Goal: Information Seeking & Learning: Learn about a topic

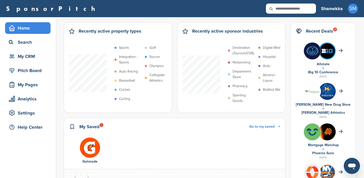
click at [288, 8] on input "text" at bounding box center [291, 9] width 50 height 10
type input "******"
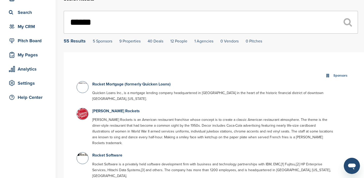
scroll to position [65, 0]
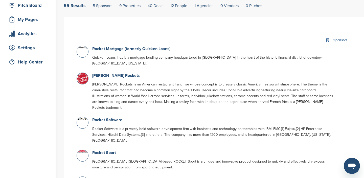
click at [81, 56] on div at bounding box center [83, 52] width 12 height 12
click at [114, 51] on link "Rocket Mortgage (formerly Quicken Loans)" at bounding box center [131, 48] width 78 height 5
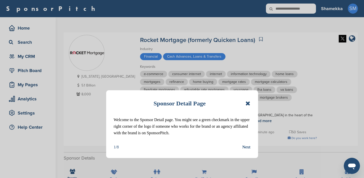
click at [246, 105] on icon at bounding box center [248, 103] width 5 height 6
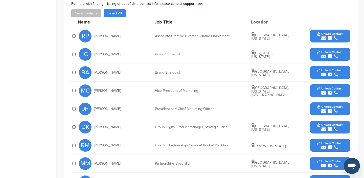
scroll to position [249, 0]
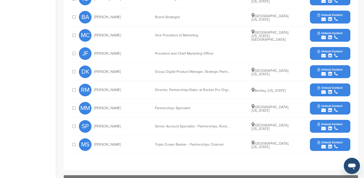
click at [325, 112] on icon "submit" at bounding box center [323, 110] width 5 height 5
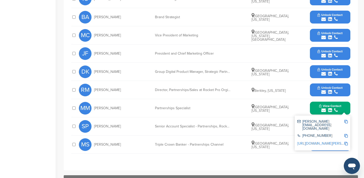
click at [345, 123] on img at bounding box center [346, 122] width 4 height 4
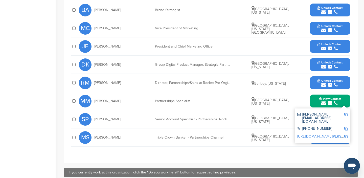
scroll to position [256, 0]
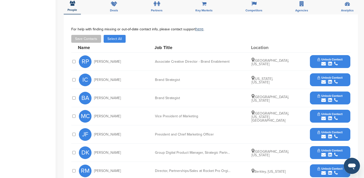
scroll to position [0, 0]
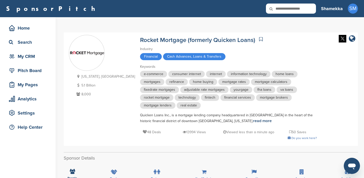
click at [304, 10] on input "text" at bounding box center [291, 9] width 50 height 10
type input "*****"
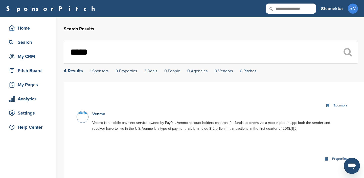
scroll to position [23, 0]
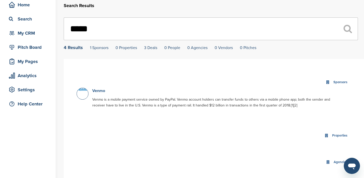
click at [97, 90] on link "Venmo" at bounding box center [98, 90] width 13 height 5
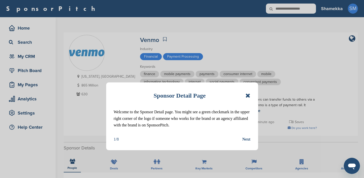
scroll to position [30, 0]
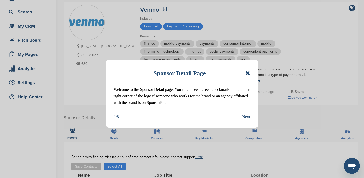
click at [248, 71] on icon at bounding box center [248, 73] width 5 height 6
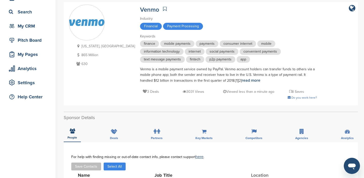
scroll to position [104, 0]
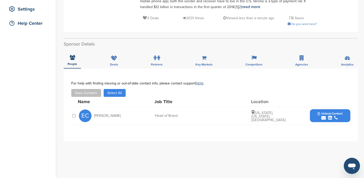
click at [324, 117] on icon "submit" at bounding box center [323, 118] width 5 height 5
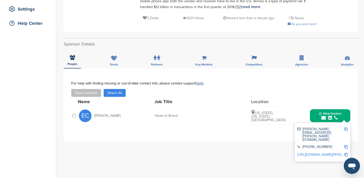
click at [346, 130] on img at bounding box center [346, 129] width 4 height 4
